Goal: Find contact information: Obtain details needed to contact an individual or organization

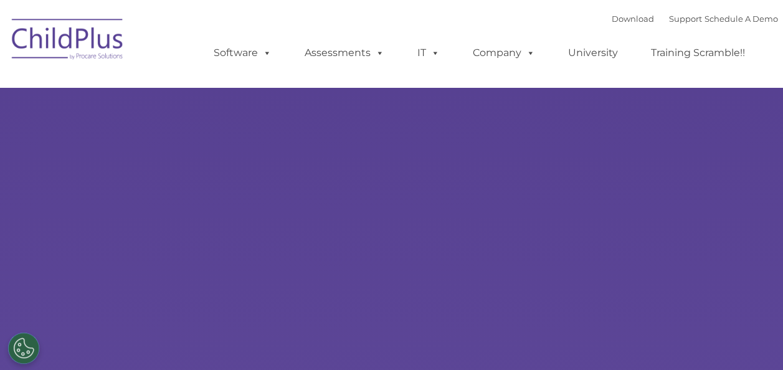
type input ""
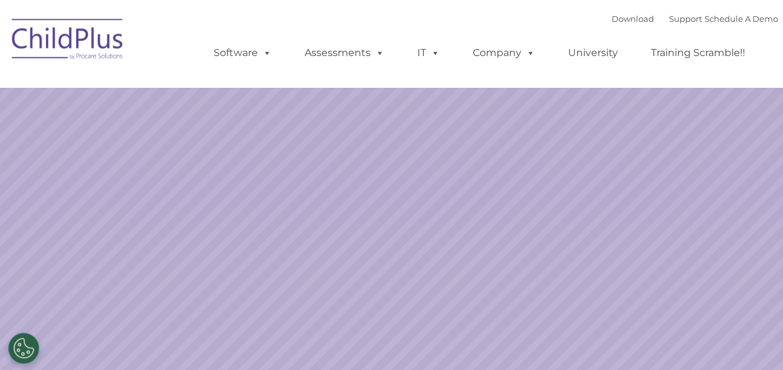
select select "MEDIUM"
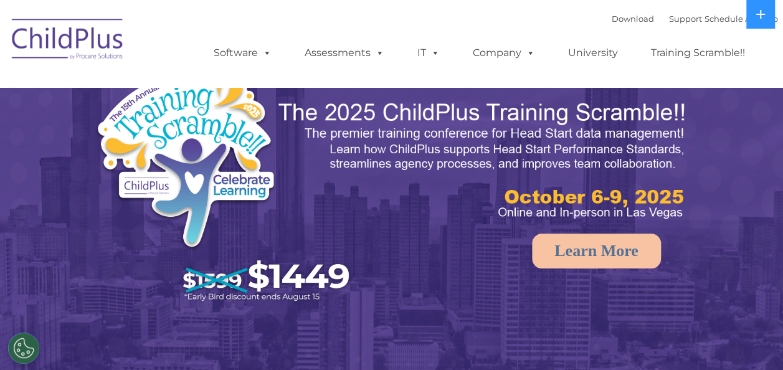
select select "MEDIUM"
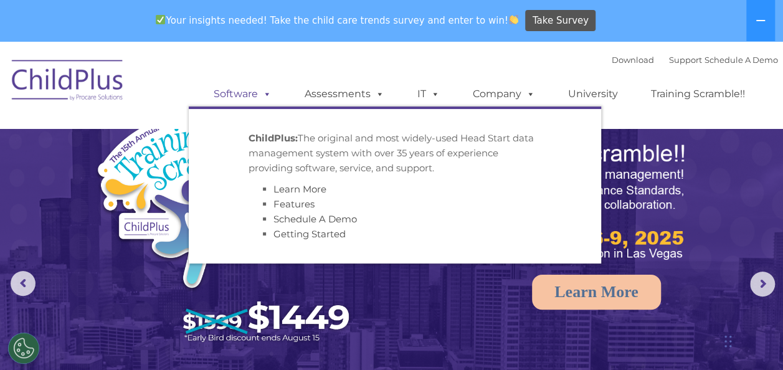
click at [245, 92] on link "Software" at bounding box center [242, 94] width 83 height 25
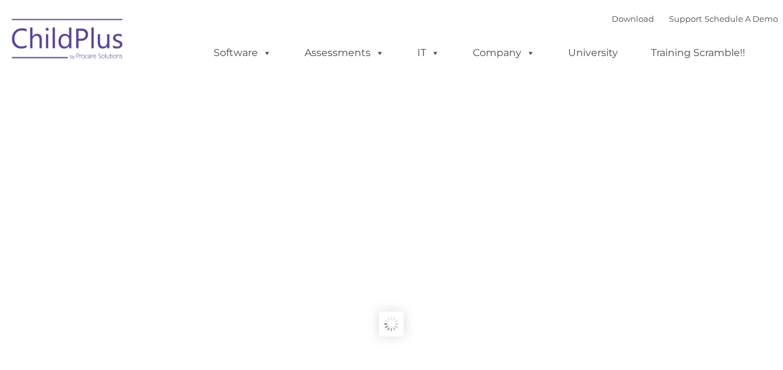
type input ""
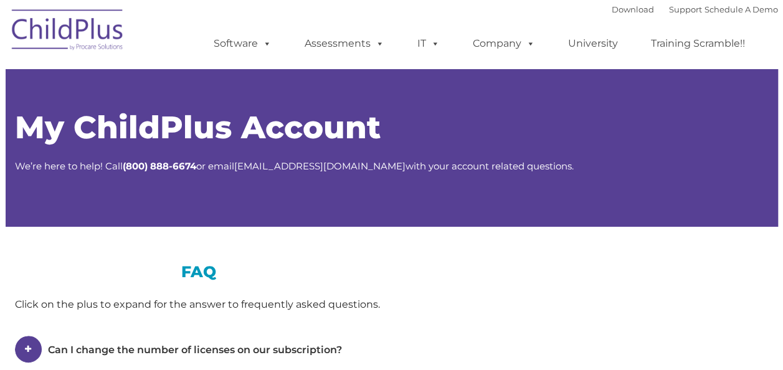
type input ""
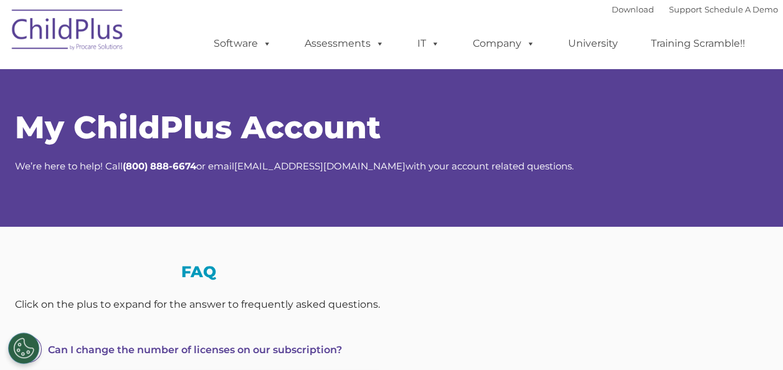
select select "MEDIUM"
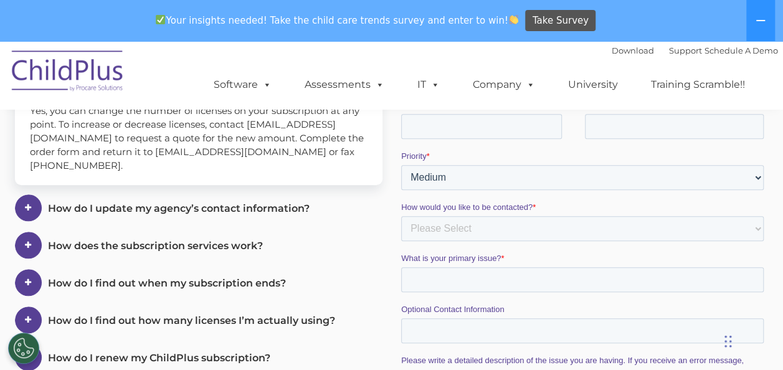
scroll to position [325, 0]
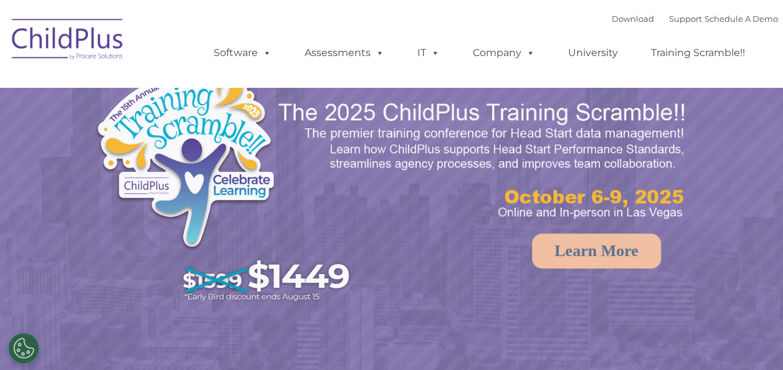
select select "MEDIUM"
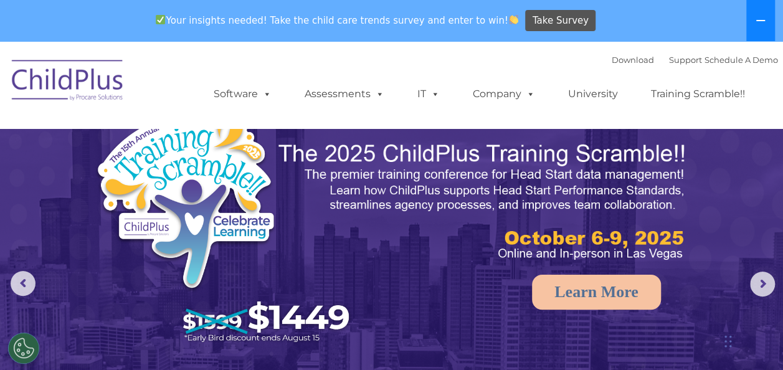
click at [761, 21] on icon at bounding box center [760, 20] width 9 height 1
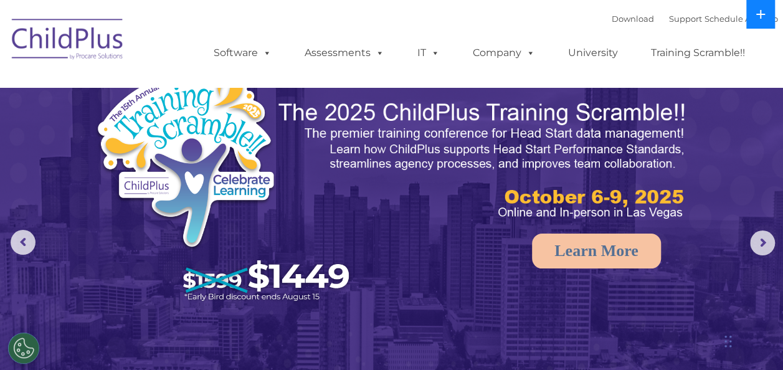
click at [761, 21] on button at bounding box center [760, 14] width 29 height 29
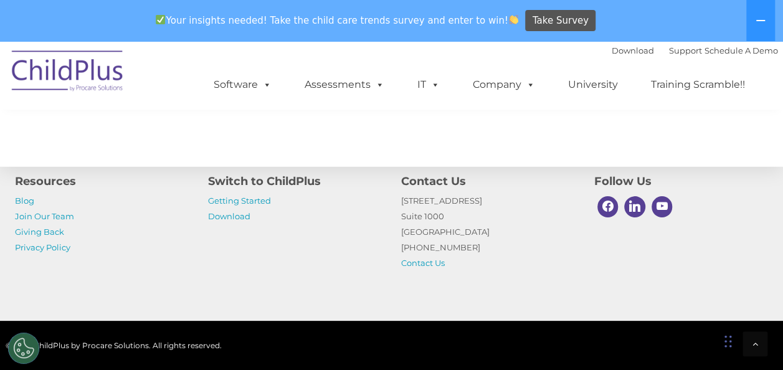
scroll to position [1541, 0]
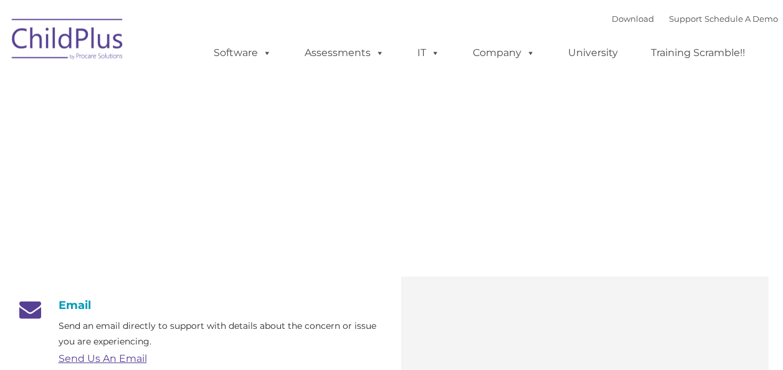
type input ""
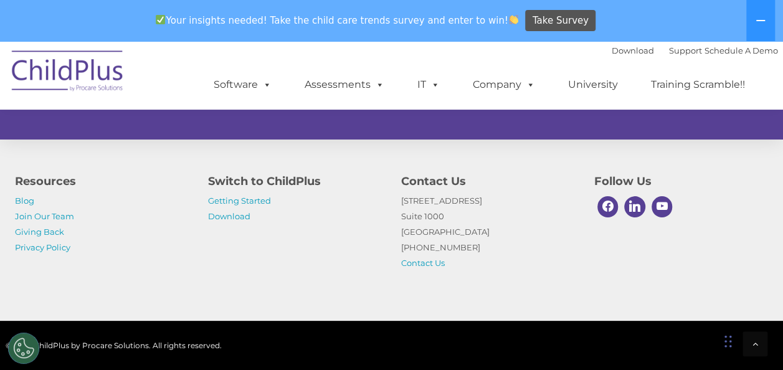
scroll to position [916, 0]
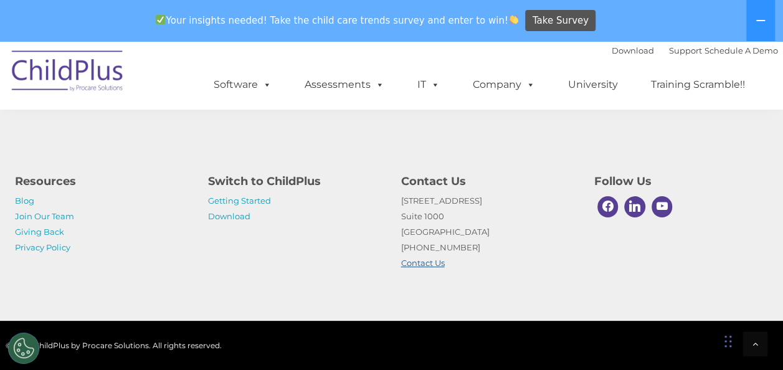
click at [432, 264] on link "Contact Us" at bounding box center [423, 263] width 44 height 10
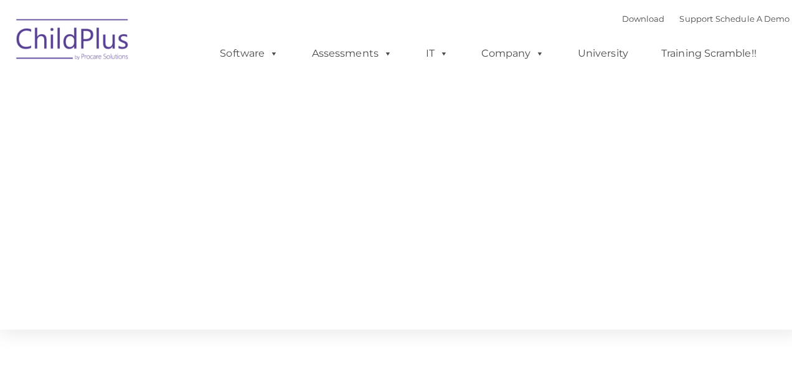
type input ""
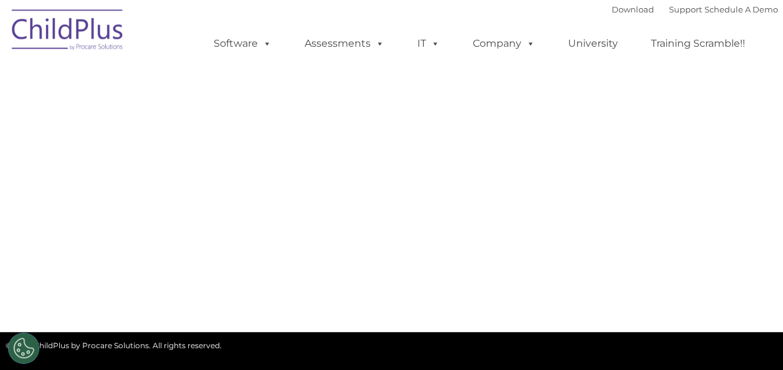
select select "MEDIUM"
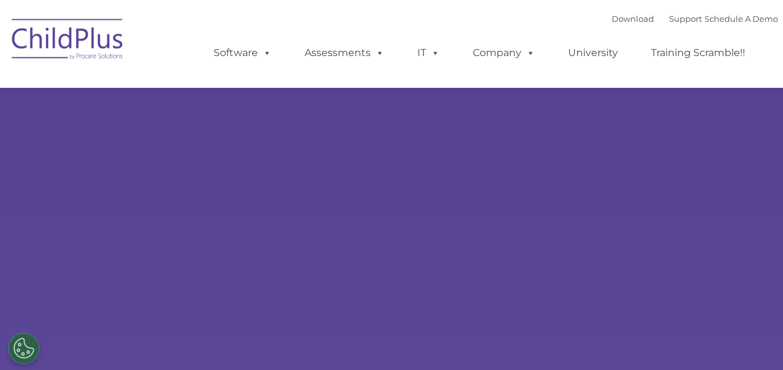
select select "MEDIUM"
